Goal: Navigation & Orientation: Find specific page/section

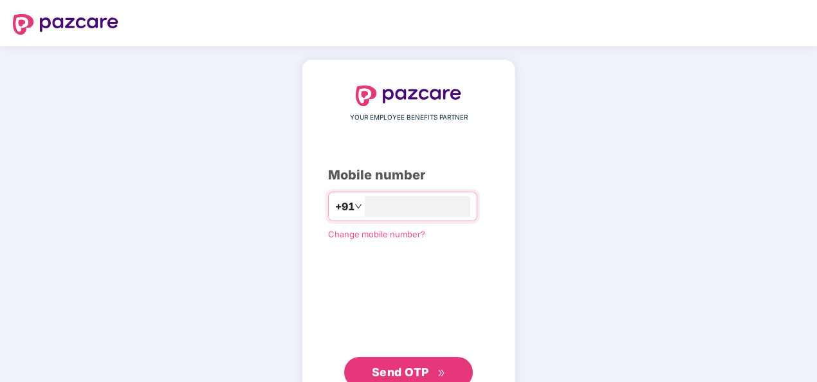
type input "**********"
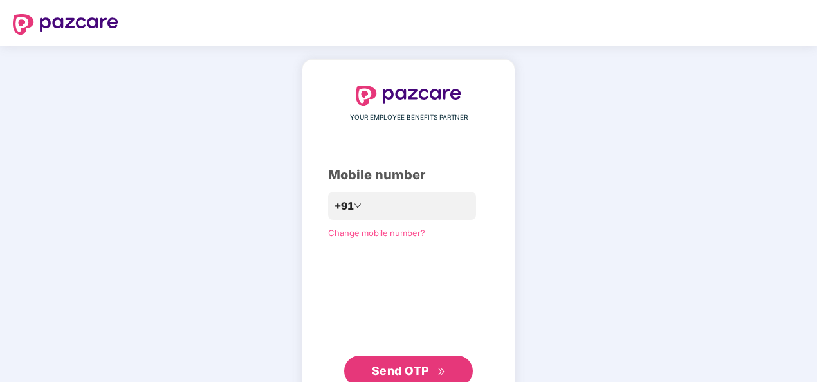
click at [398, 367] on span "Send OTP" at bounding box center [400, 371] width 57 height 14
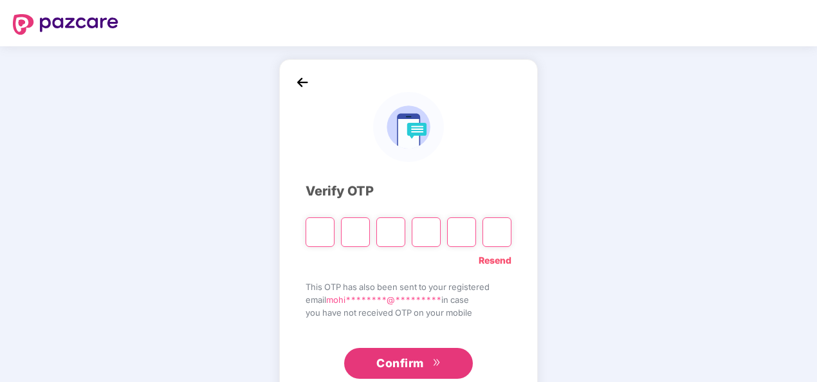
type input "*"
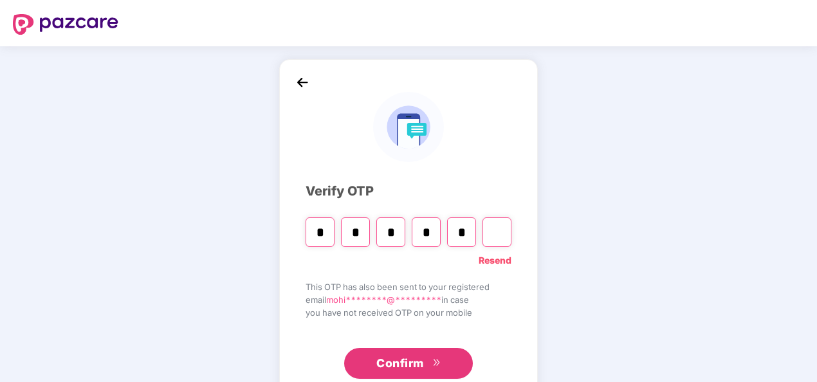
type input "*"
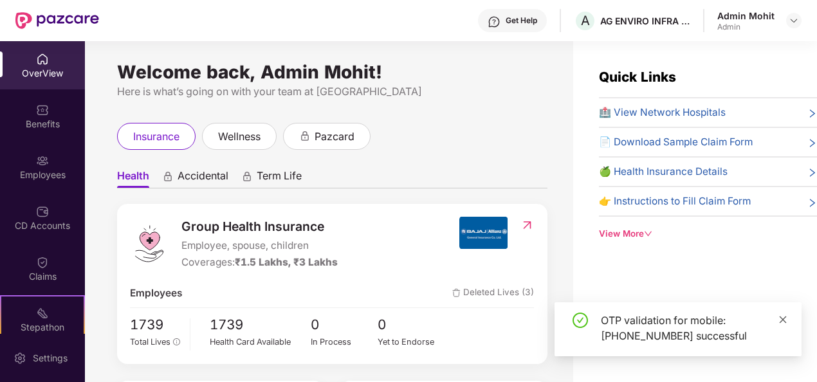
click at [785, 316] on icon "close" at bounding box center [783, 319] width 7 height 7
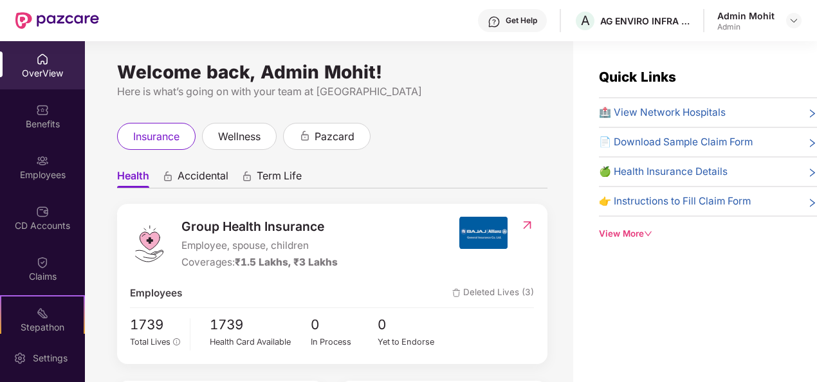
click at [650, 230] on icon "down" at bounding box center [648, 234] width 8 height 8
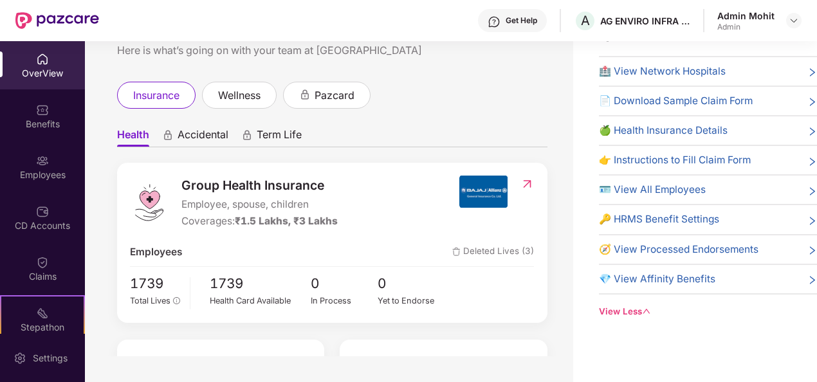
click at [203, 138] on span "Accidental" at bounding box center [203, 137] width 51 height 19
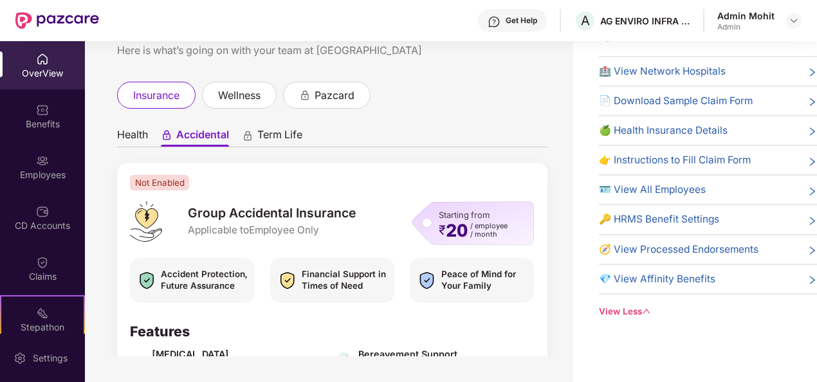
click at [275, 134] on span "Term Life" at bounding box center [279, 137] width 45 height 19
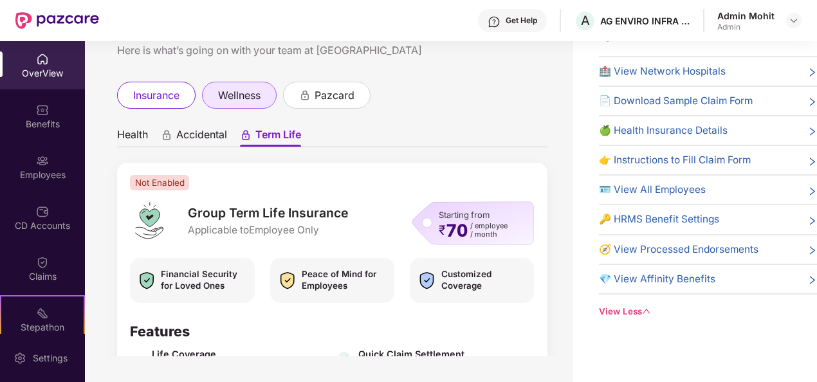
click at [217, 97] on div "wellness" at bounding box center [239, 95] width 75 height 27
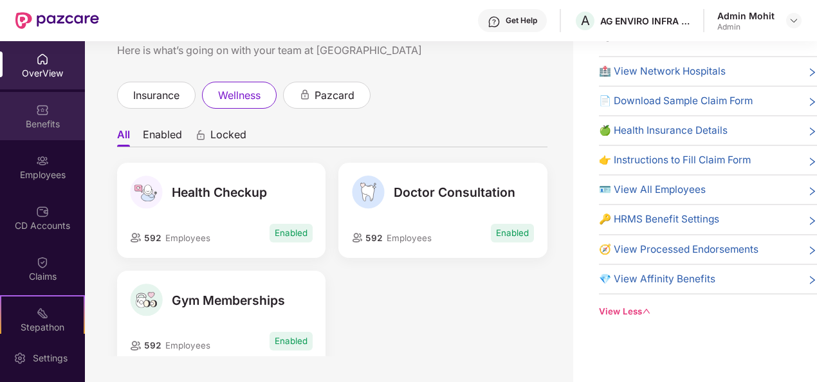
click at [37, 119] on div "Benefits" at bounding box center [42, 124] width 85 height 13
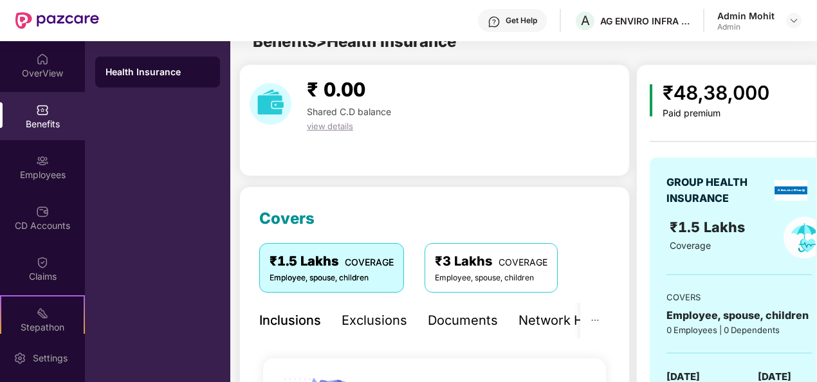
scroll to position [41, 0]
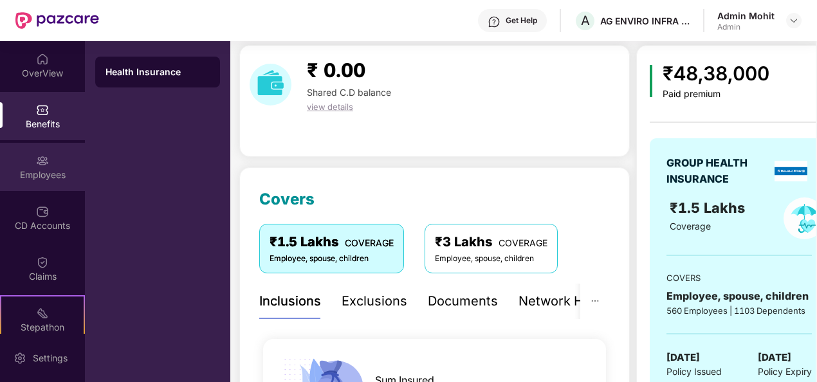
click at [40, 169] on div "Employees" at bounding box center [42, 175] width 85 height 13
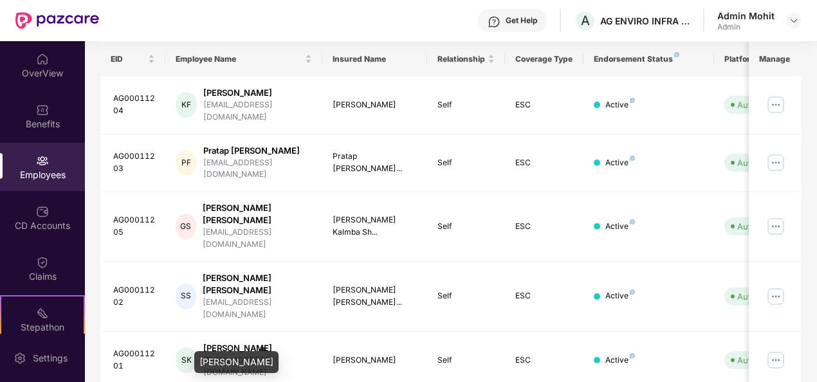
scroll to position [31, 0]
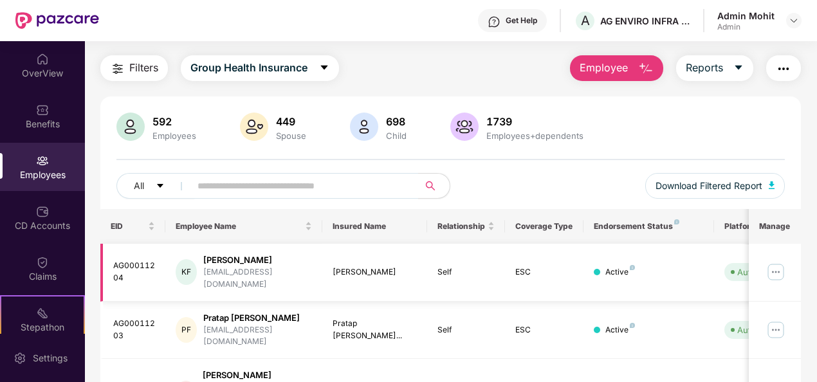
click at [778, 266] on img at bounding box center [775, 272] width 21 height 21
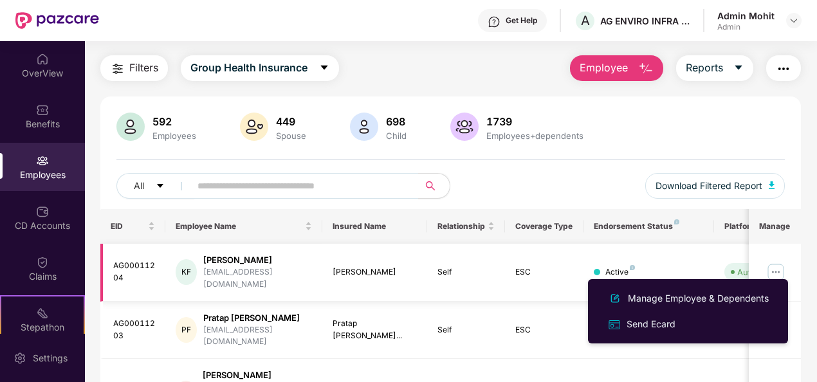
click at [778, 266] on img at bounding box center [775, 272] width 21 height 21
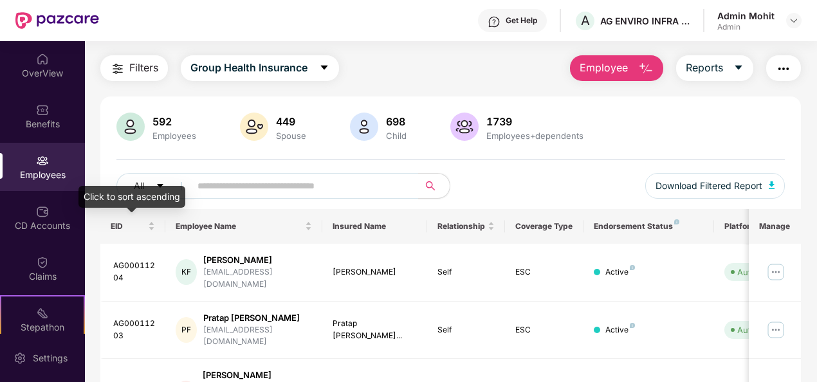
click at [157, 186] on div "Click to sort ascending" at bounding box center [131, 197] width 107 height 22
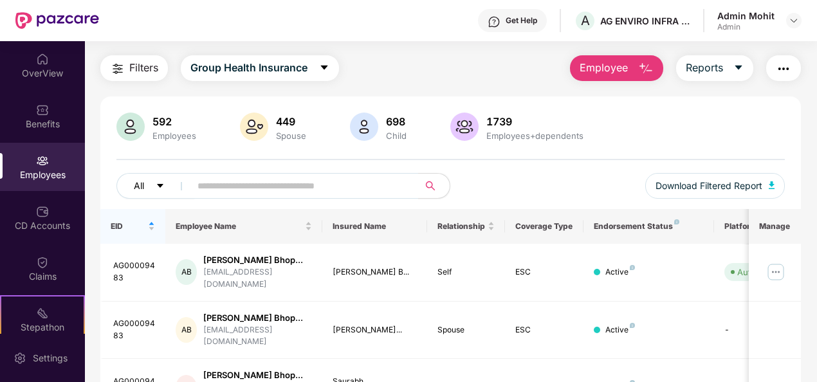
click at [160, 181] on icon "caret-down" at bounding box center [160, 185] width 9 height 9
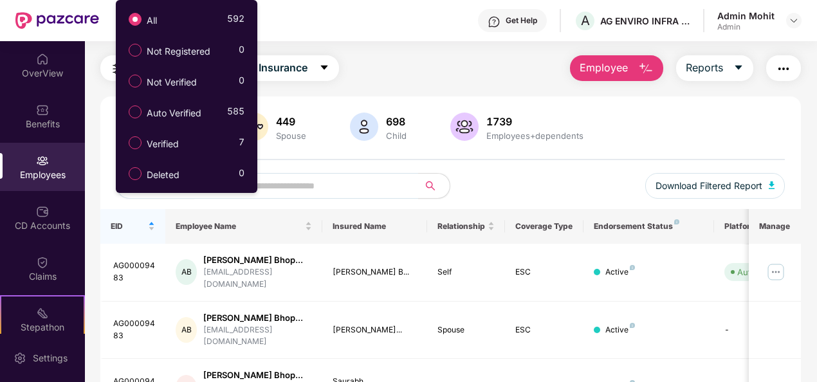
drag, startPoint x: 573, startPoint y: 176, endPoint x: 562, endPoint y: 182, distance: 11.8
click at [573, 177] on div "All Download Filtered Report" at bounding box center [450, 191] width 669 height 36
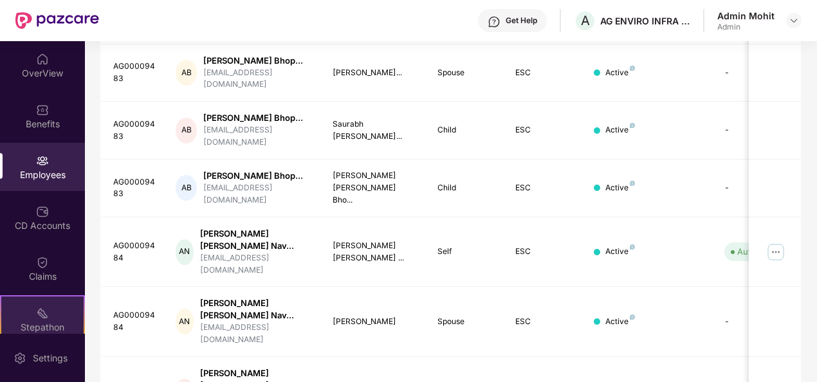
scroll to position [64, 0]
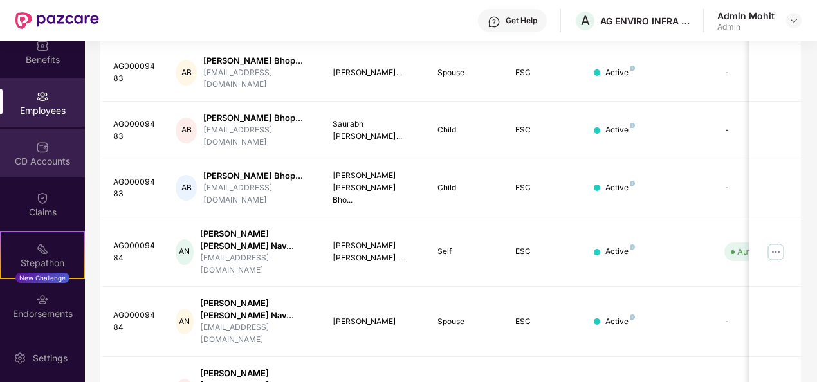
click at [62, 155] on div "CD Accounts" at bounding box center [42, 161] width 85 height 13
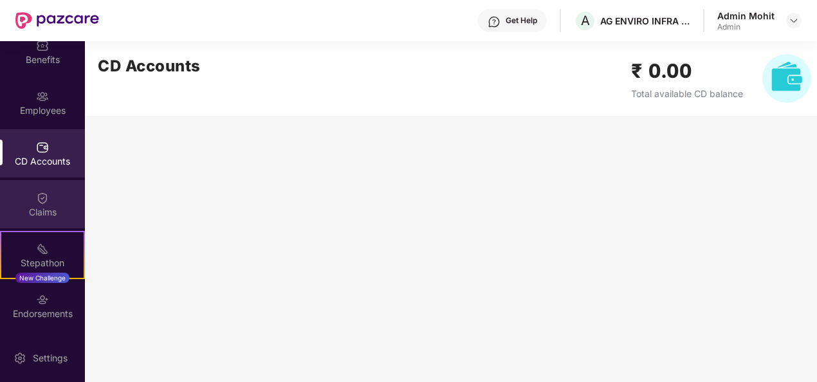
click at [37, 205] on div "Claims" at bounding box center [42, 204] width 85 height 48
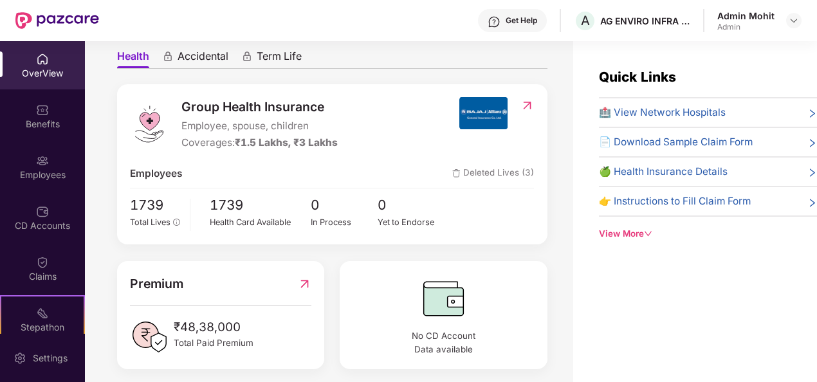
scroll to position [140, 0]
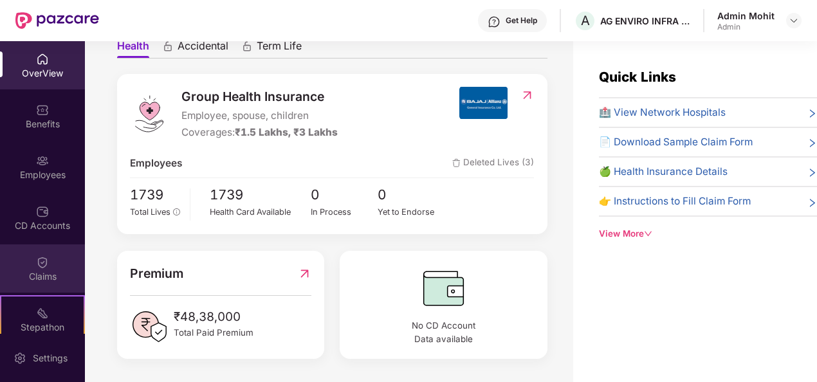
click at [45, 264] on img at bounding box center [42, 262] width 13 height 13
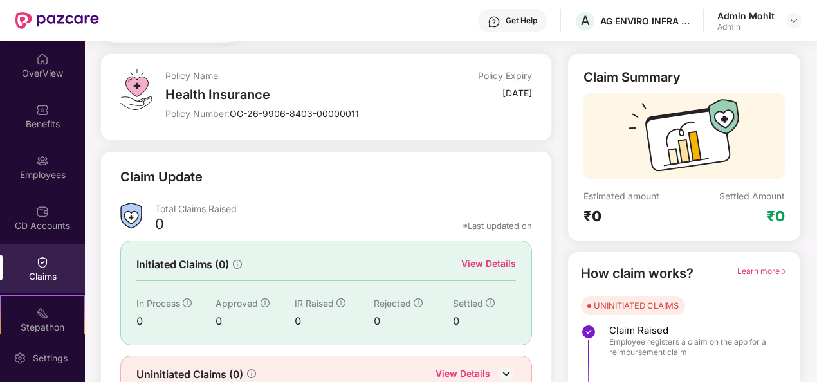
scroll to position [121, 0]
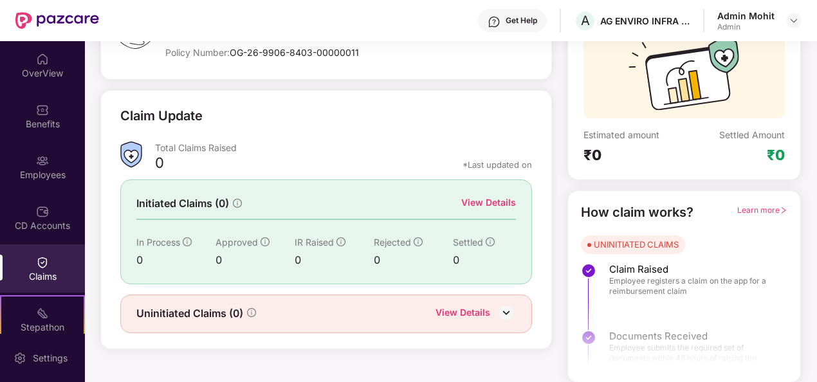
click at [509, 309] on img at bounding box center [506, 312] width 19 height 19
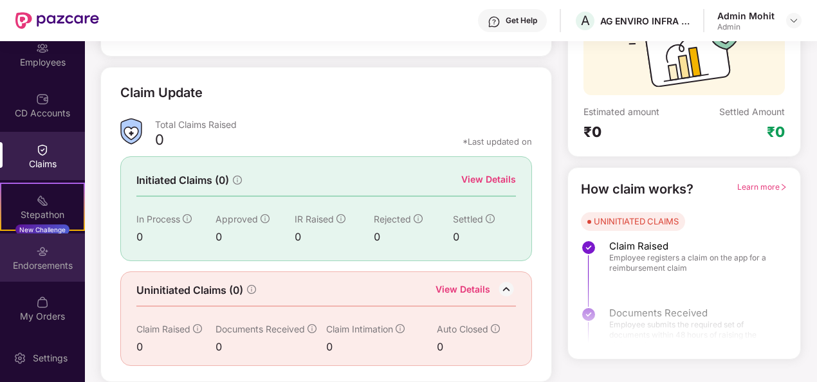
scroll to position [113, 0]
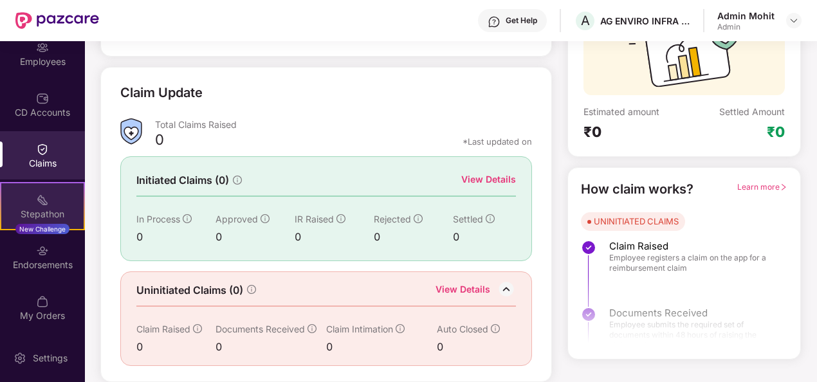
click at [53, 198] on div "Stepathon New Challenge" at bounding box center [42, 206] width 85 height 48
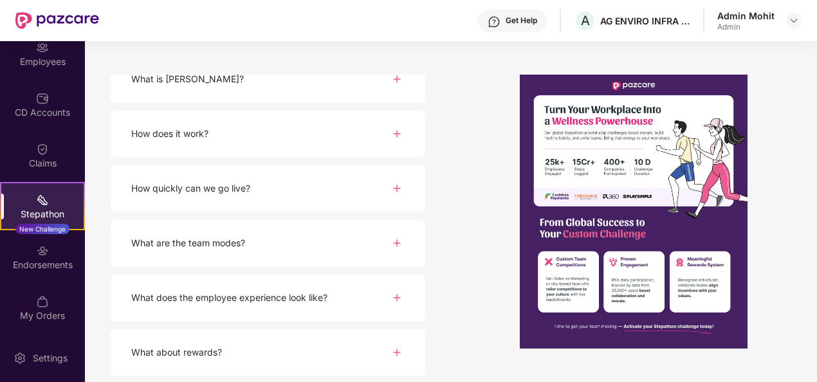
scroll to position [195, 0]
click at [23, 259] on div "Endorsements" at bounding box center [42, 265] width 85 height 13
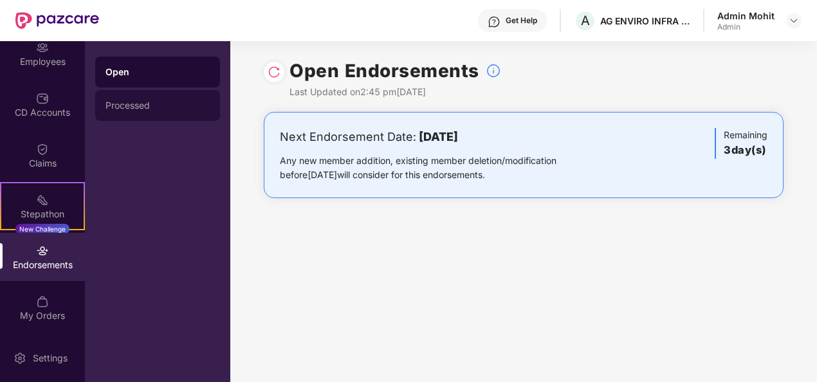
click at [144, 102] on div "Processed" at bounding box center [157, 105] width 104 height 10
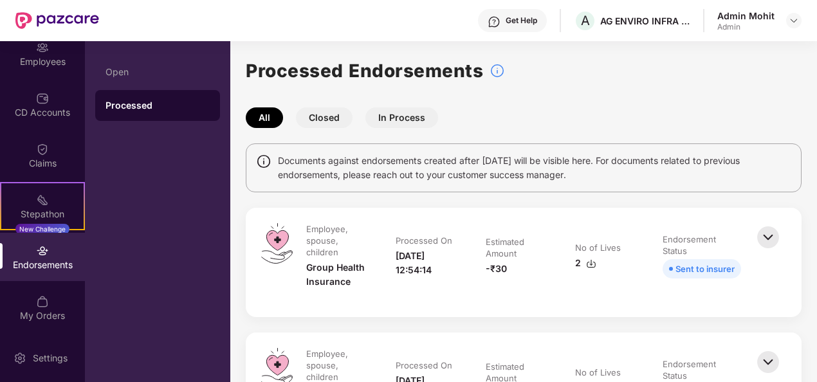
click at [390, 118] on button "In Process" at bounding box center [401, 117] width 73 height 21
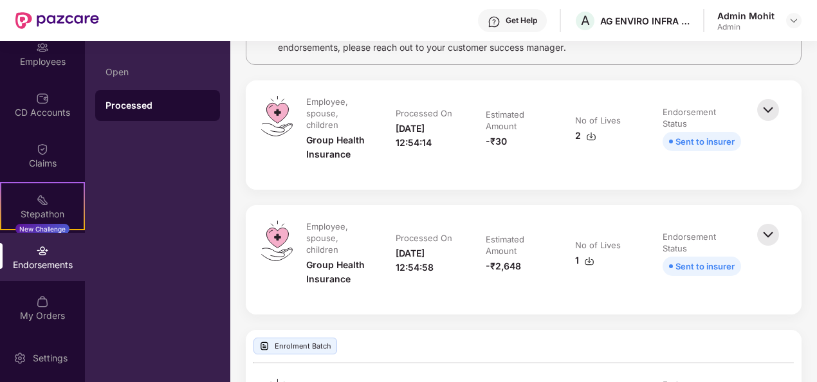
scroll to position [129, 0]
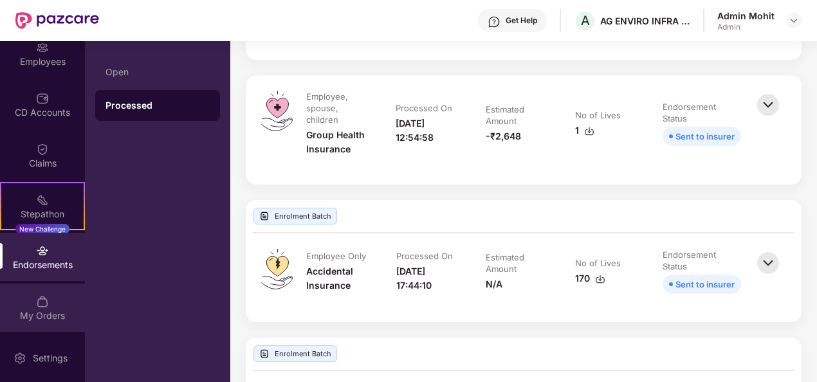
click at [36, 309] on div "My Orders" at bounding box center [42, 315] width 85 height 13
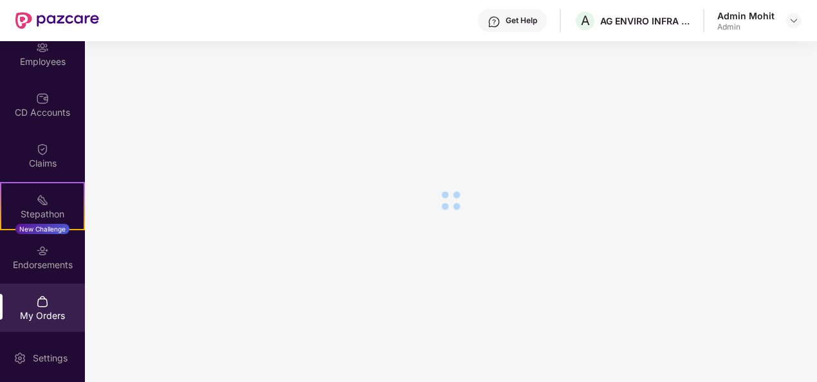
scroll to position [170, 0]
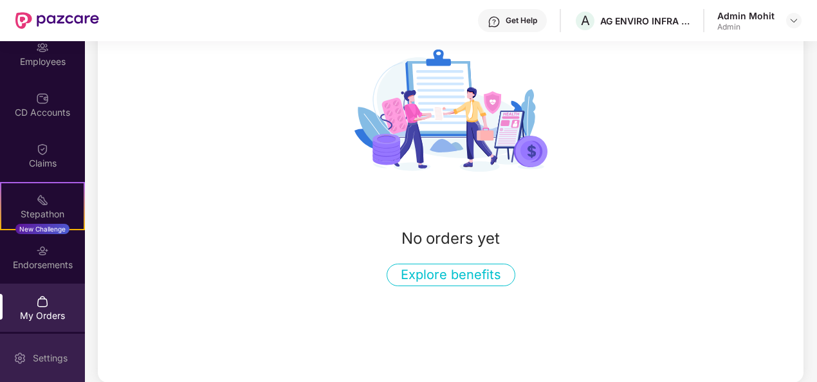
click at [29, 357] on div "Settings" at bounding box center [50, 358] width 42 height 13
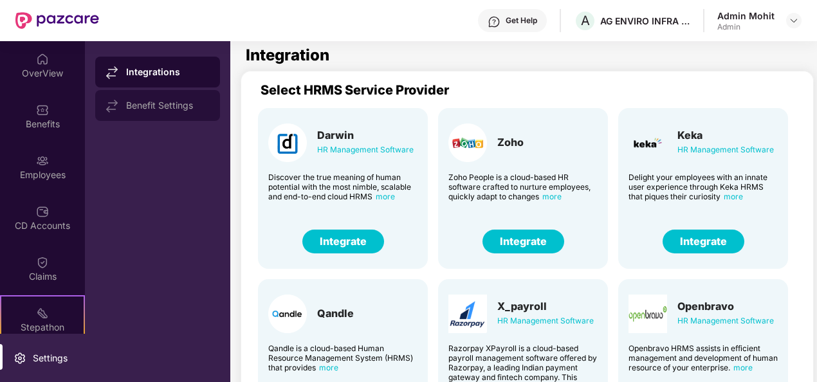
click at [148, 109] on div "Benefit Settings" at bounding box center [168, 105] width 84 height 10
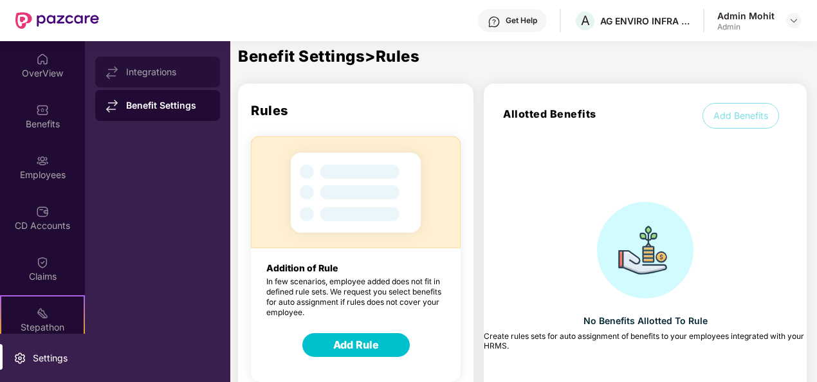
click at [152, 76] on div "Integrations" at bounding box center [168, 72] width 84 height 10
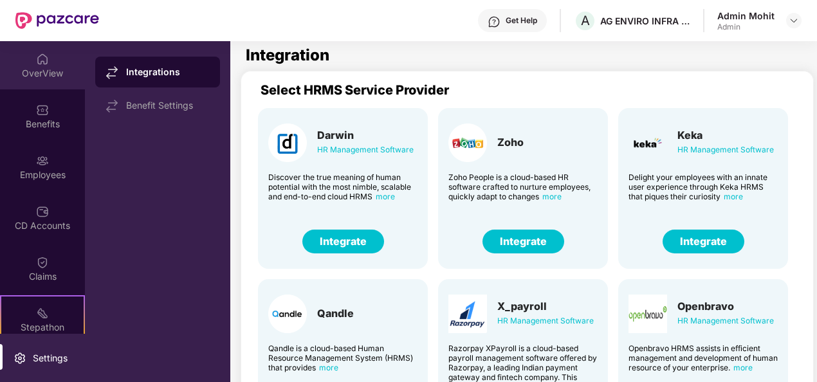
click at [45, 67] on div "OverView" at bounding box center [42, 73] width 85 height 13
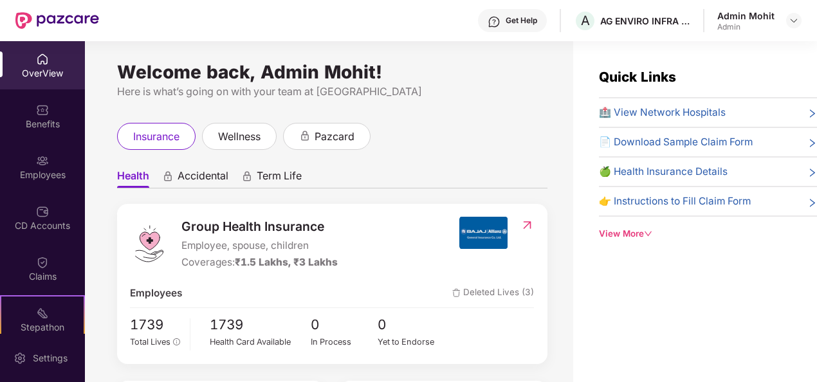
click at [648, 230] on icon "down" at bounding box center [648, 234] width 8 height 8
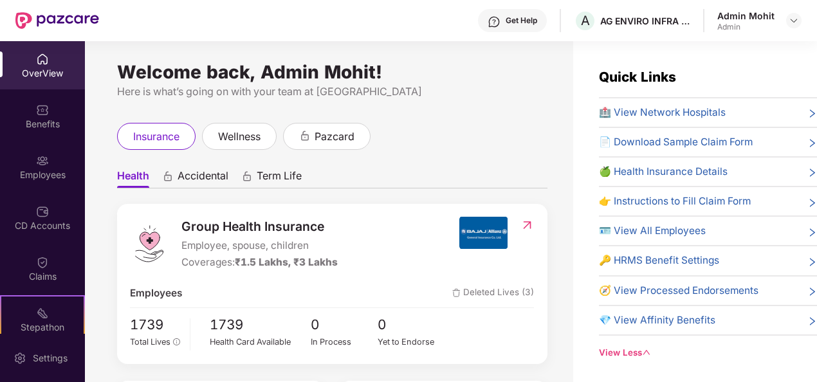
click at [646, 349] on icon "down" at bounding box center [646, 352] width 8 height 8
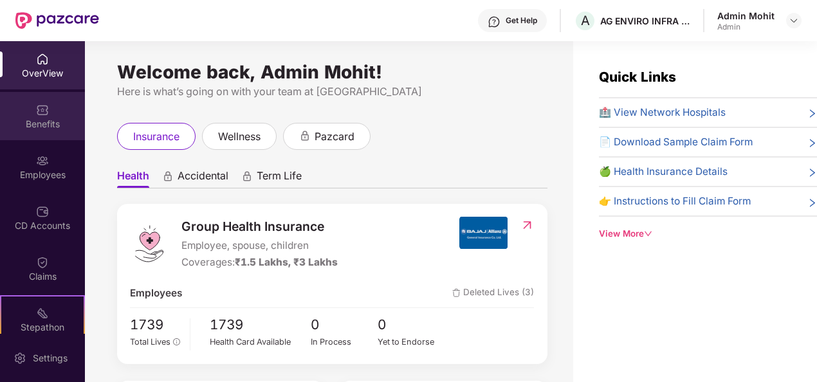
click at [44, 118] on div "Benefits" at bounding box center [42, 124] width 85 height 13
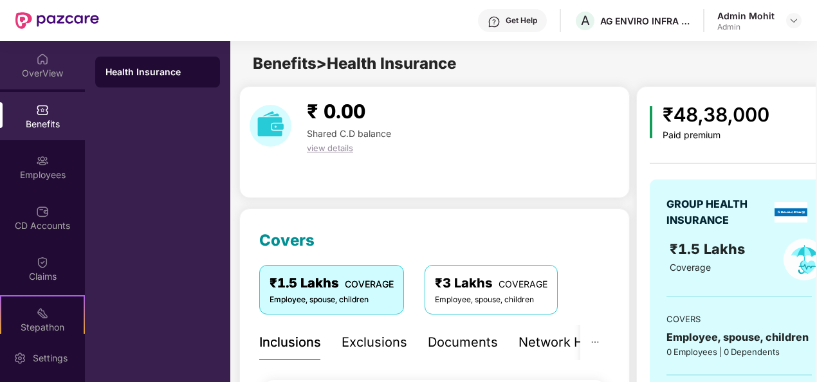
click at [48, 67] on div "OverView" at bounding box center [42, 73] width 85 height 13
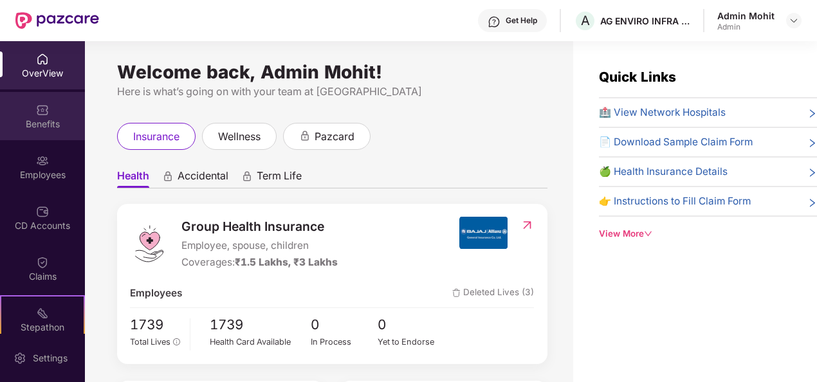
click at [36, 118] on div "Benefits" at bounding box center [42, 124] width 85 height 13
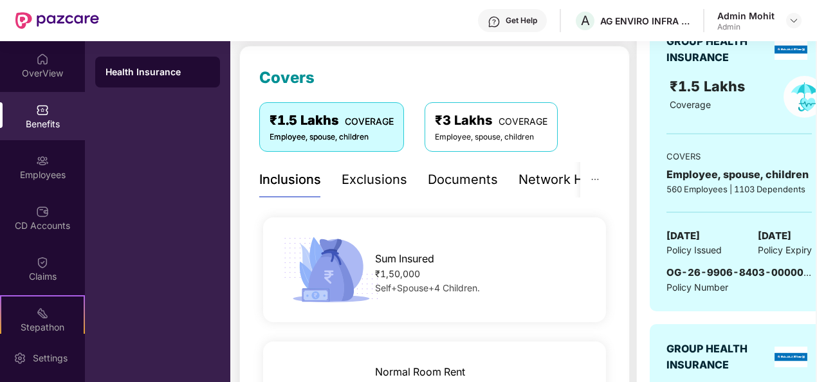
scroll to position [129, 0]
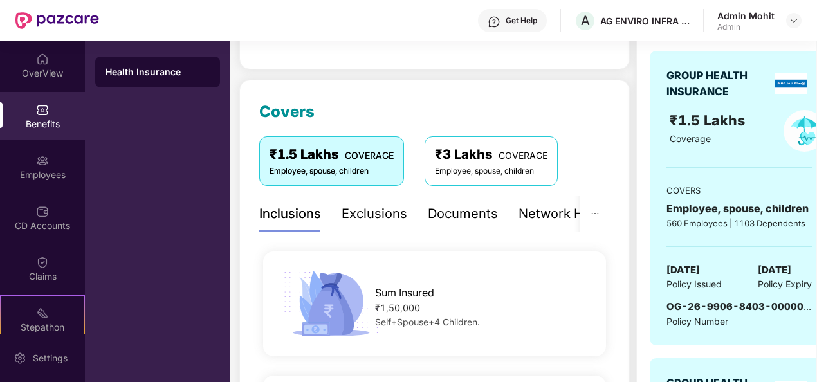
click at [386, 217] on div "Exclusions" at bounding box center [375, 214] width 66 height 20
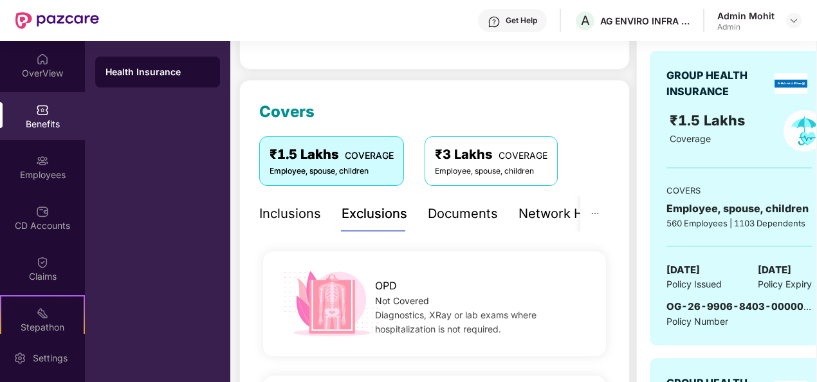
click at [460, 210] on div "Documents" at bounding box center [463, 214] width 70 height 20
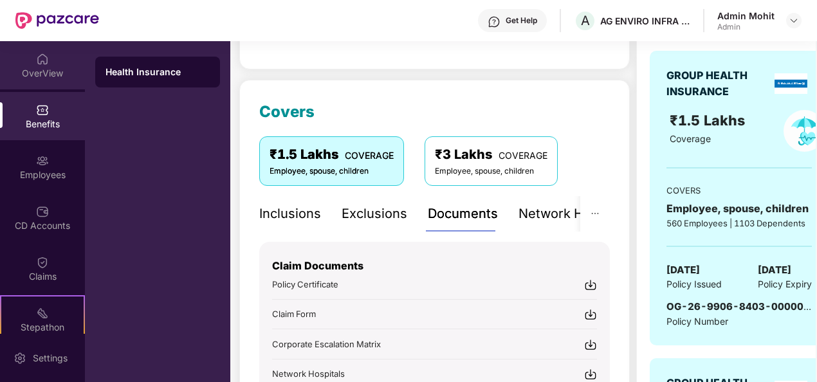
click at [39, 76] on div "OverView" at bounding box center [42, 73] width 85 height 13
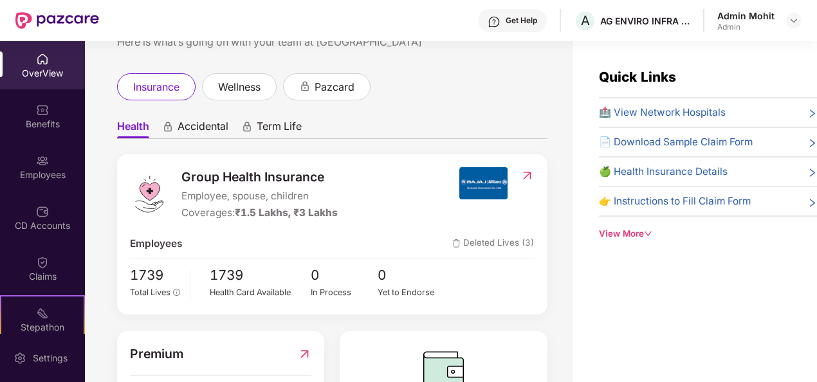
scroll to position [140, 0]
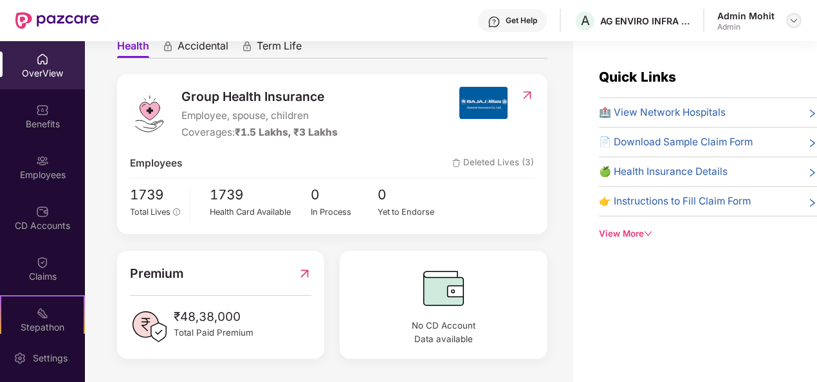
click at [793, 23] on img at bounding box center [794, 20] width 10 height 10
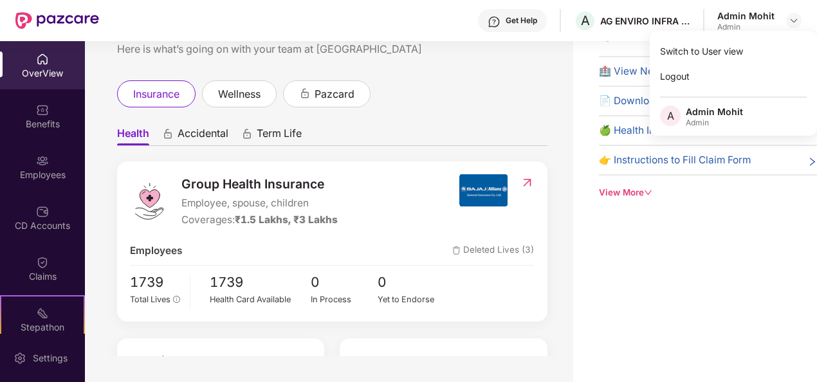
scroll to position [0, 0]
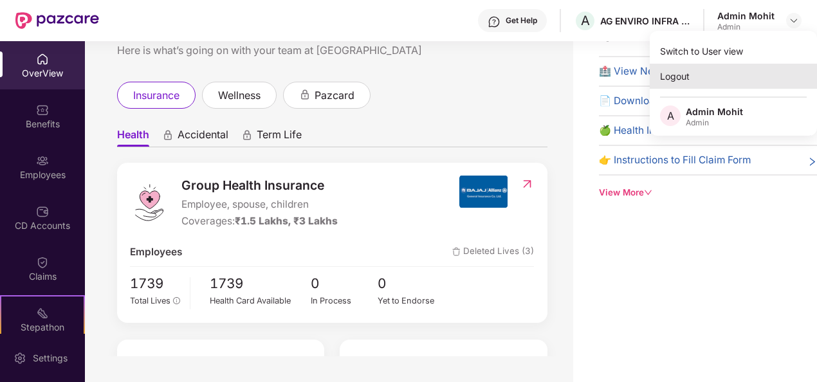
click at [697, 85] on div "Logout" at bounding box center [733, 76] width 167 height 25
